Goal: Browse casually

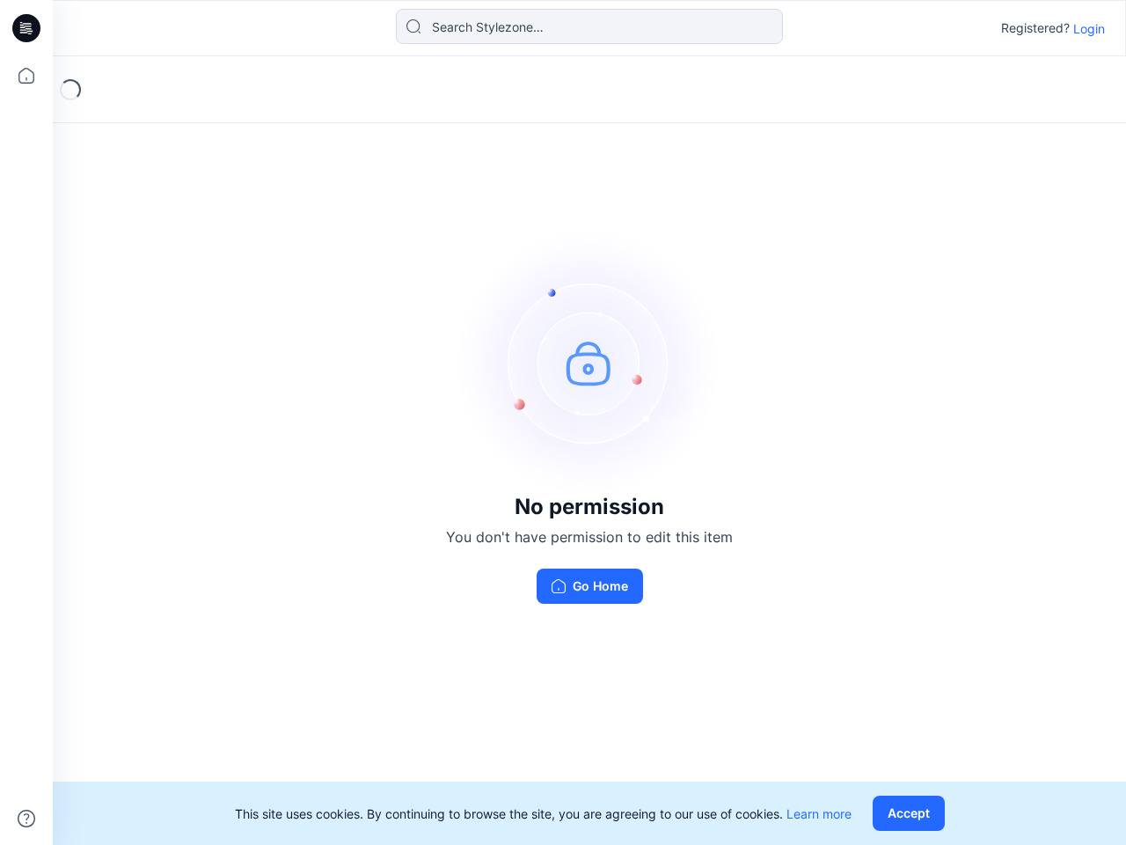
click at [563, 422] on img at bounding box center [589, 362] width 264 height 264
click at [27, 28] on icon at bounding box center [29, 28] width 7 height 1
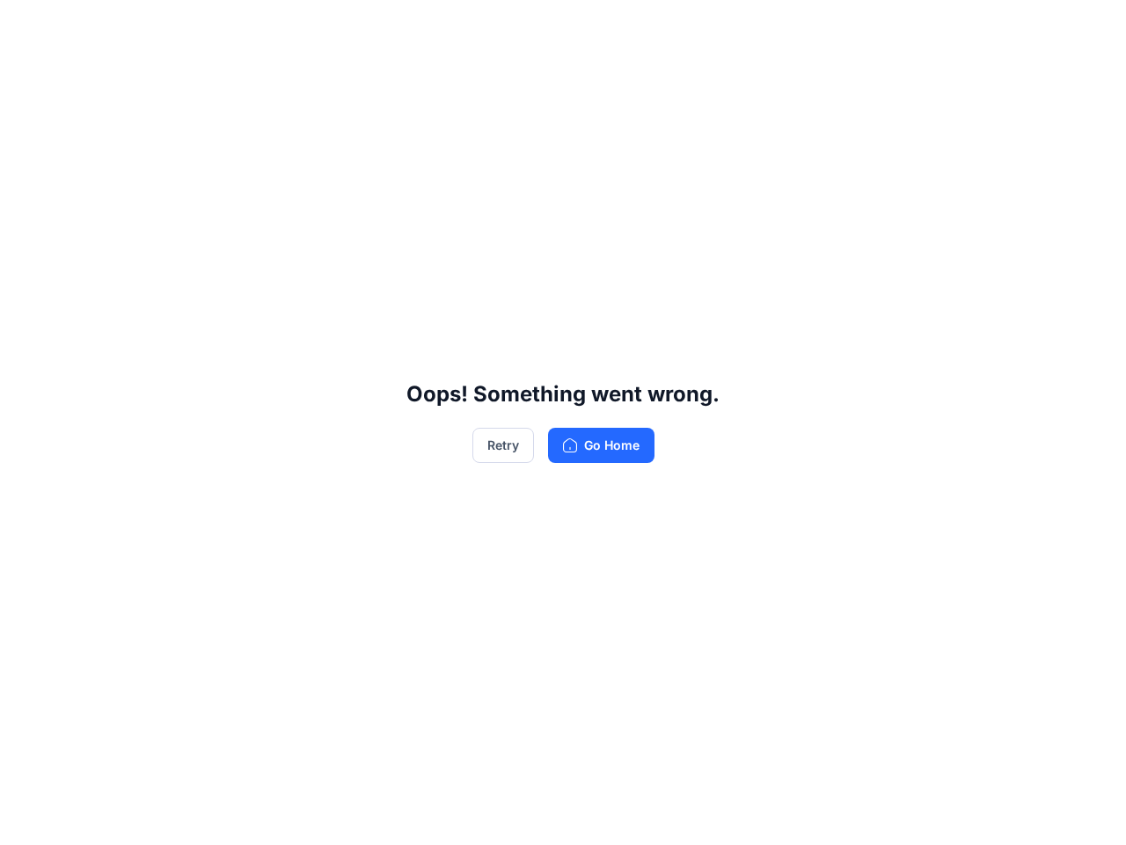
click at [26, 818] on div "Oops! Something went wrong. Retry Go Home" at bounding box center [563, 422] width 1126 height 845
click at [589, 26] on div "Oops! Something went wrong. Retry Go Home" at bounding box center [563, 422] width 1126 height 845
click at [1089, 28] on div "Oops! Something went wrong. Retry Go Home" at bounding box center [563, 422] width 1126 height 845
click at [912, 813] on div "Oops! Something went wrong. Retry Go Home" at bounding box center [563, 422] width 1126 height 845
